Goal: Use online tool/utility: Use online tool/utility

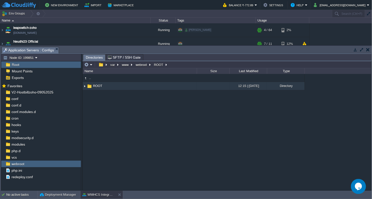
scroll to position [15, 0]
click at [0, 130] on html "New Environment Import Marketplace Bonus ₹0.00 Upgrade Account Balance ₹-772.89…" at bounding box center [186, 99] width 372 height 199
click at [98, 87] on span "ROOT" at bounding box center [97, 86] width 11 height 4
click at [84, 87] on img at bounding box center [85, 86] width 4 height 8
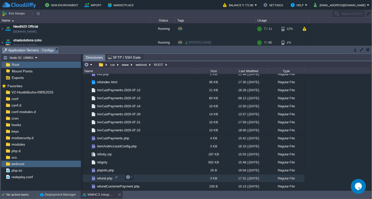
scroll to position [948, 0]
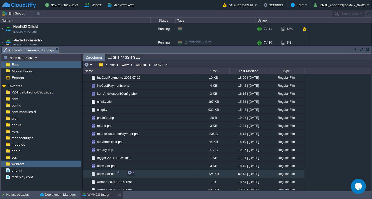
click at [103, 174] on span "updtCust.txt" at bounding box center [105, 174] width 19 height 4
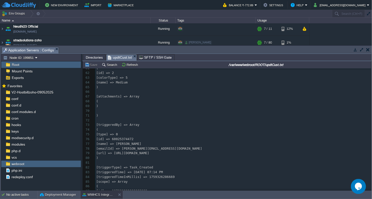
scroll to position [502, 0]
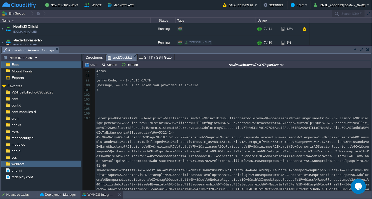
drag, startPoint x: 371, startPoint y: 79, endPoint x: 373, endPoint y: 131, distance: 52.0
click at [372, 131] on html "New Environment Import Marketplace Bonus ₹0.00 Upgrade Account Balance ₹-772.89…" at bounding box center [186, 99] width 372 height 199
drag, startPoint x: 373, startPoint y: 131, endPoint x: 317, endPoint y: 95, distance: 67.1
click at [317, 95] on pre "​" at bounding box center [233, 95] width 276 height 5
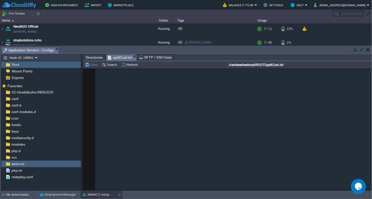
scroll to position [0, 0]
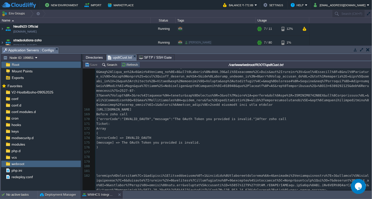
click at [132, 65] on button "Refresh" at bounding box center [131, 64] width 18 height 5
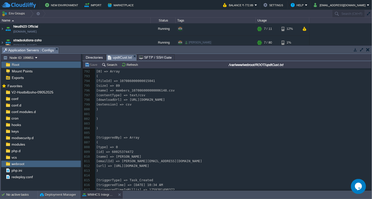
scroll to position [7529, 0]
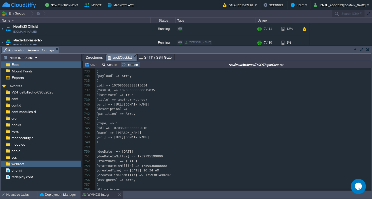
click at [132, 65] on button "Refresh" at bounding box center [131, 64] width 18 height 5
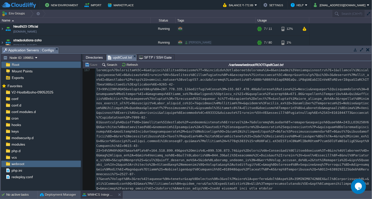
scroll to position [1450, 0]
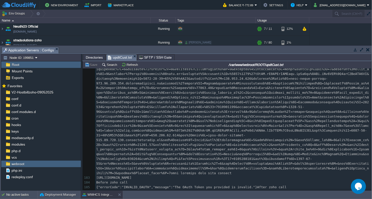
drag, startPoint x: 372, startPoint y: 93, endPoint x: 372, endPoint y: 100, distance: 7.3
click at [372, 100] on div "Tasks Activity Log Archive Git / SVN Application Servers : Configs Upload Delet…" at bounding box center [186, 118] width 373 height 145
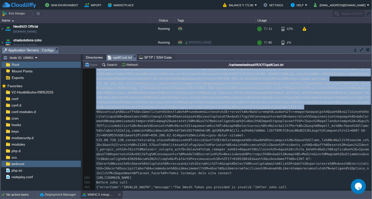
drag, startPoint x: 371, startPoint y: 92, endPoint x: 370, endPoint y: 105, distance: 13.1
click at [370, 105] on div "var www webroot ROOT updtCust.txt Name Size Last Modified Type .. ROOT 12:15 | …" at bounding box center [227, 125] width 289 height 129
click at [371, 105] on div at bounding box center [371, 129] width 0 height 122
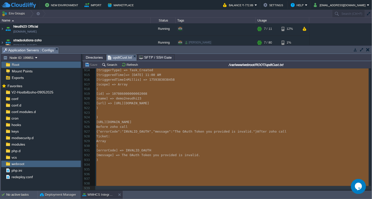
drag, startPoint x: 95, startPoint y: 81, endPoint x: 130, endPoint y: 202, distance: 125.8
type textarea "-"
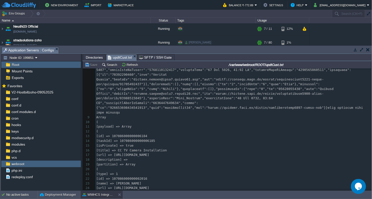
scroll to position [55, 0]
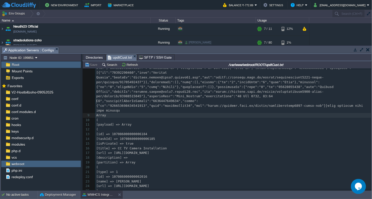
click at [95, 113] on pre "Array" at bounding box center [233, 115] width 276 height 5
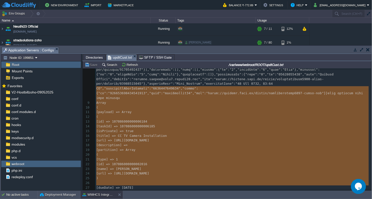
scroll to position [82, 0]
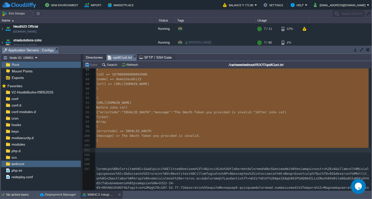
type textarea "-"
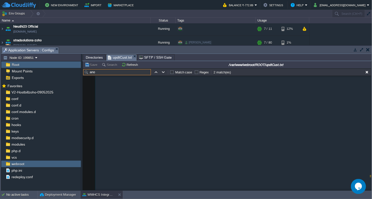
scroll to position [7207, 0]
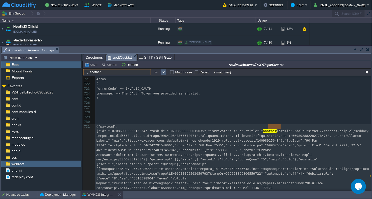
type input "another"
click at [163, 72] on button "button" at bounding box center [163, 72] width 5 height 5
type textarea "another"
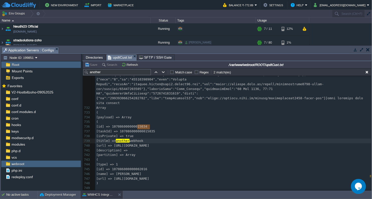
scroll to position [7306, 0]
type textarea "{"id":"107086000000002008","name":"demo2neudhi23","url":"[URL][DOMAIN_NAME]"}}d…"
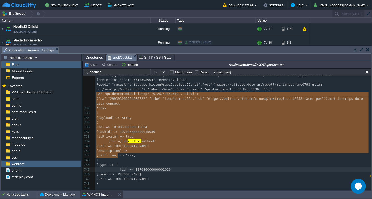
drag, startPoint x: 96, startPoint y: 92, endPoint x: 117, endPoint y: 158, distance: 69.0
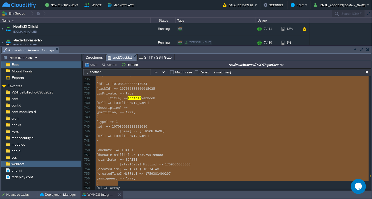
scroll to position [7373, 0]
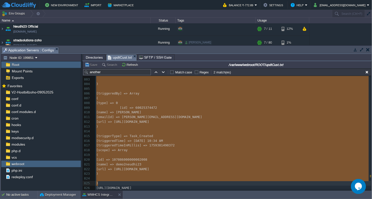
type textarea "-"
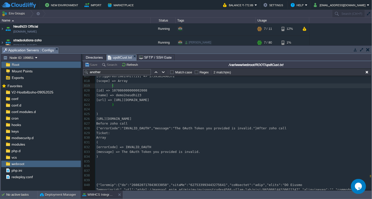
scroll to position [7754, 0]
